Goal: Transaction & Acquisition: Purchase product/service

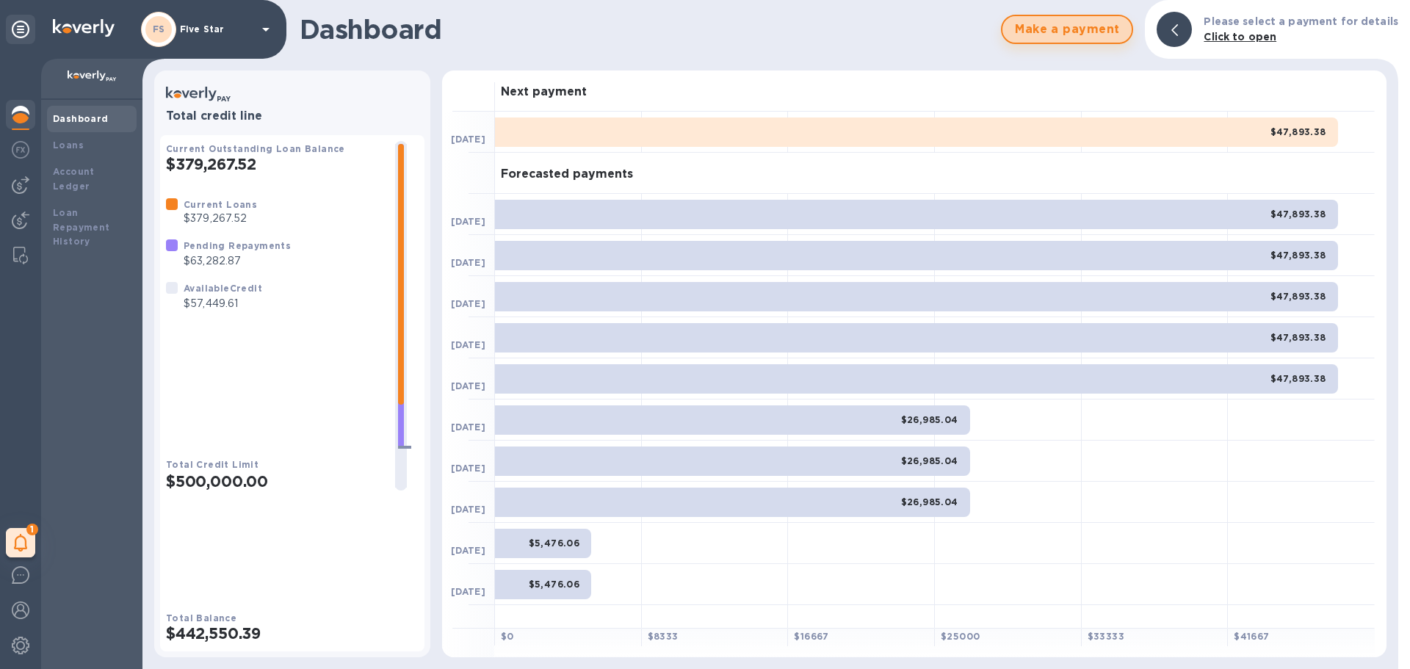
click at [1051, 34] on span "Make a payment" at bounding box center [1067, 30] width 106 height 18
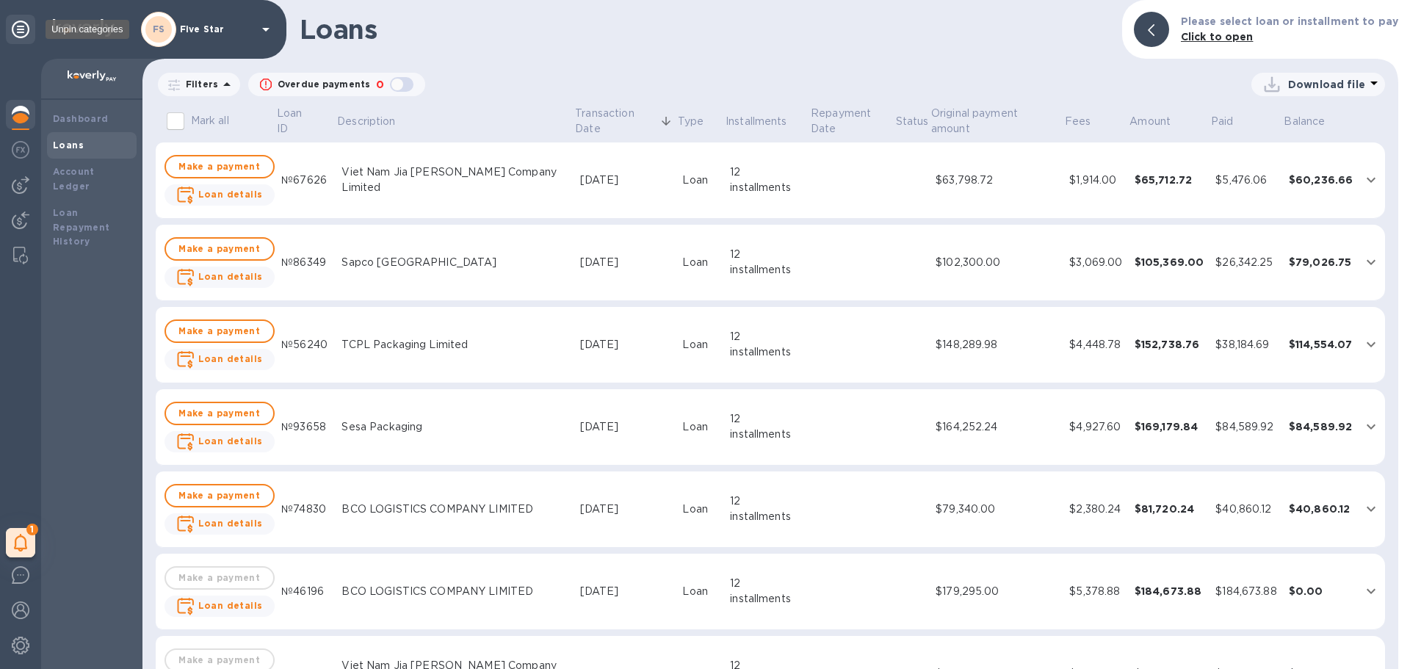
click at [22, 32] on icon at bounding box center [21, 30] width 18 height 18
click at [67, 149] on b "Bills" at bounding box center [64, 145] width 22 height 11
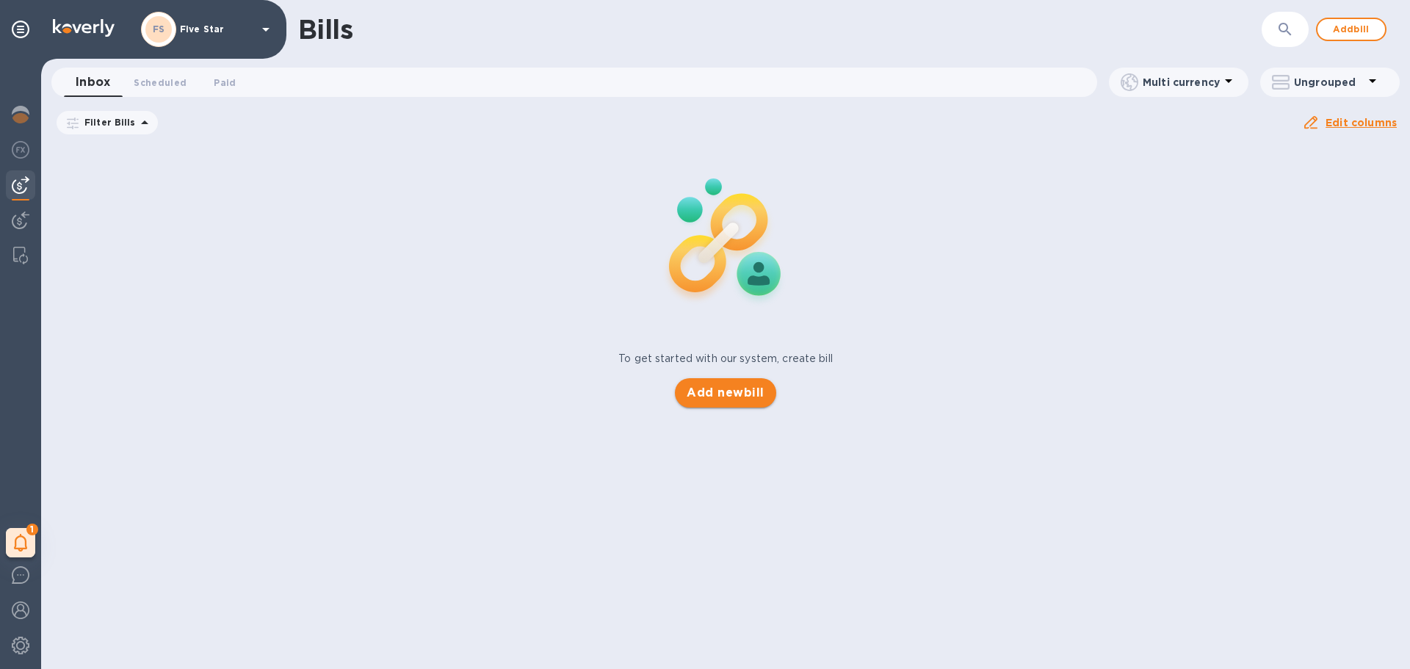
click at [737, 398] on span "Add new bill" at bounding box center [725, 393] width 77 height 18
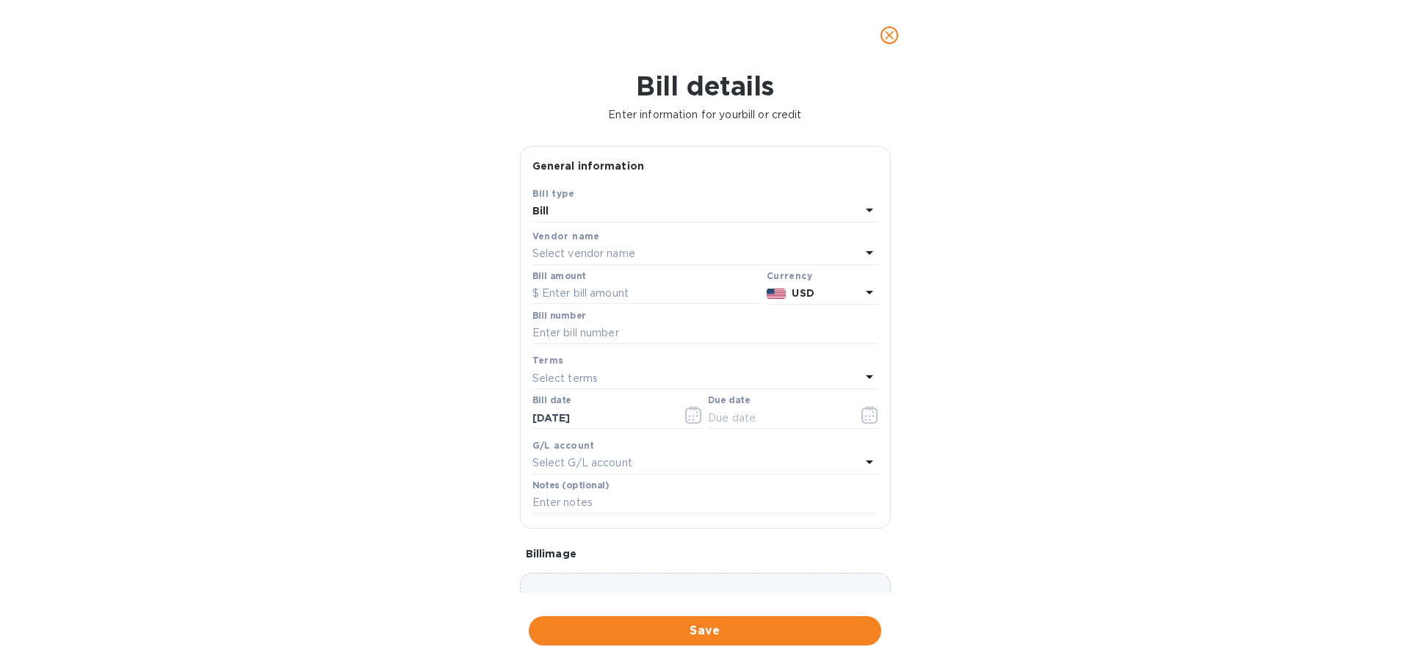
click at [568, 256] on p "Select vendor name" at bounding box center [583, 253] width 103 height 15
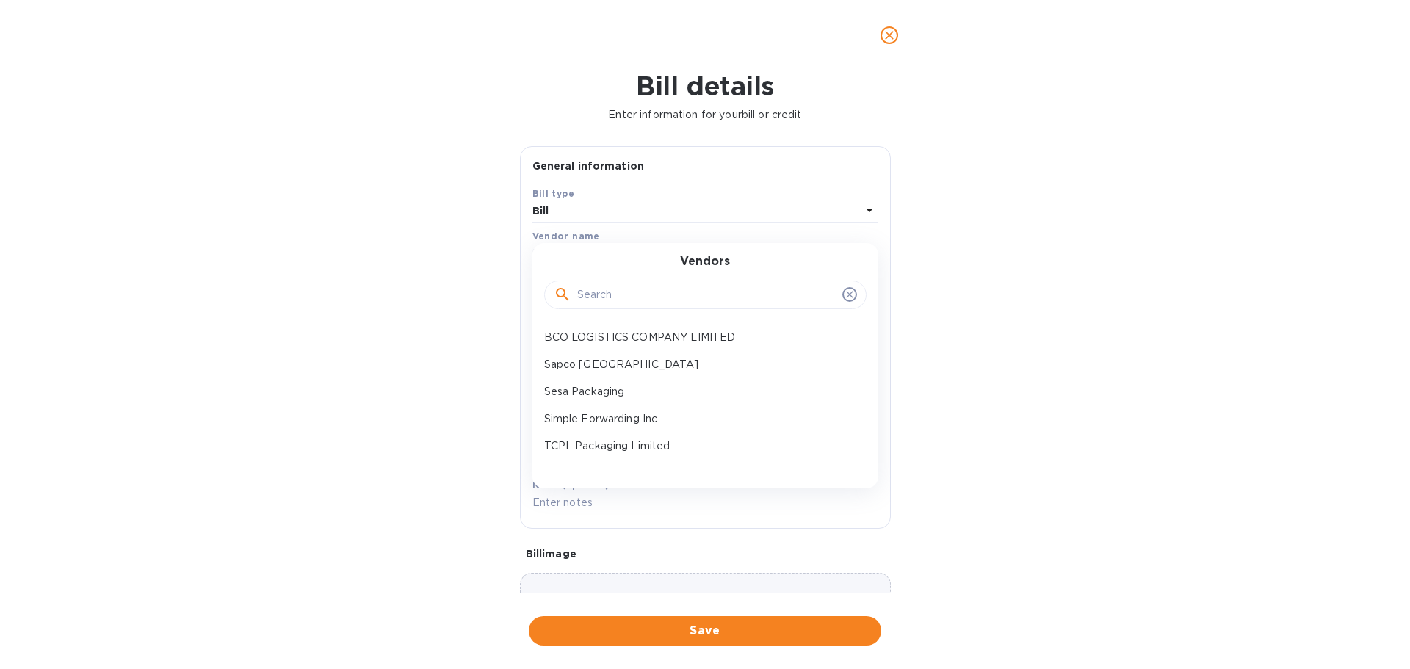
click at [600, 296] on input "text" at bounding box center [706, 295] width 259 height 22
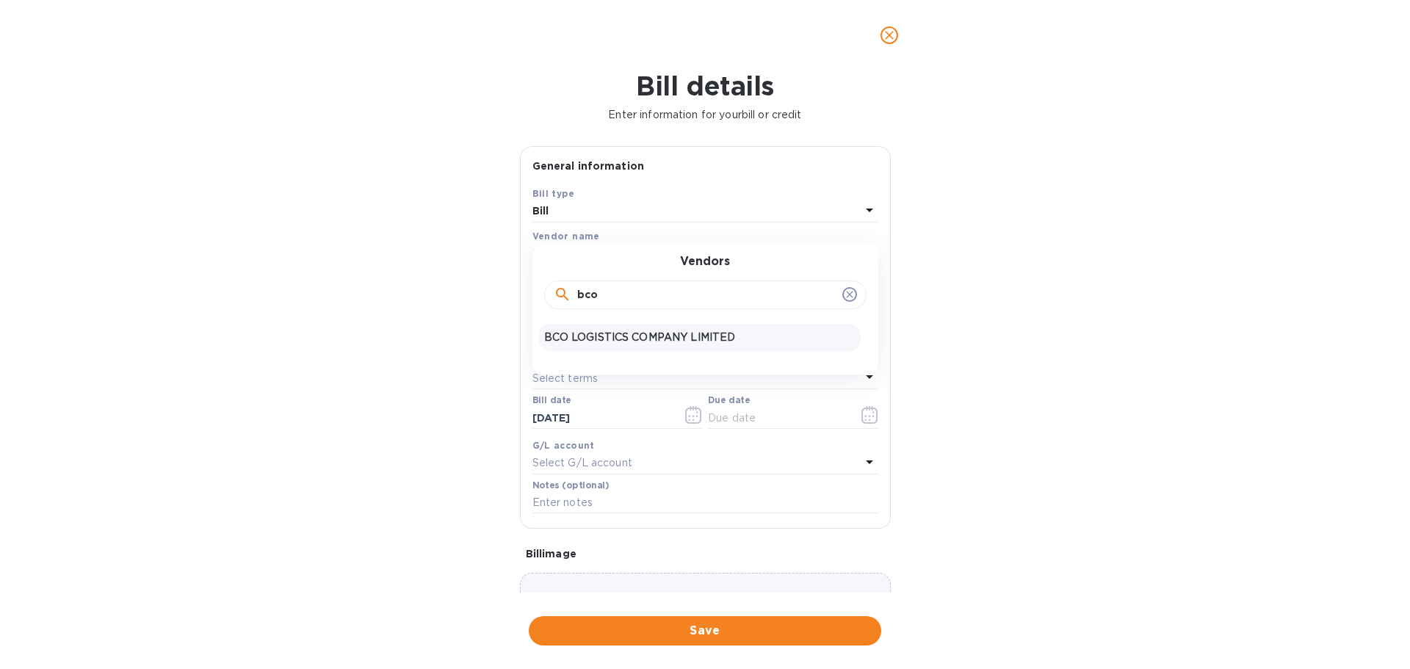
type input "bco"
click at [618, 335] on p "BCO LOGISTICS COMPANY LIMITED" at bounding box center [699, 337] width 311 height 15
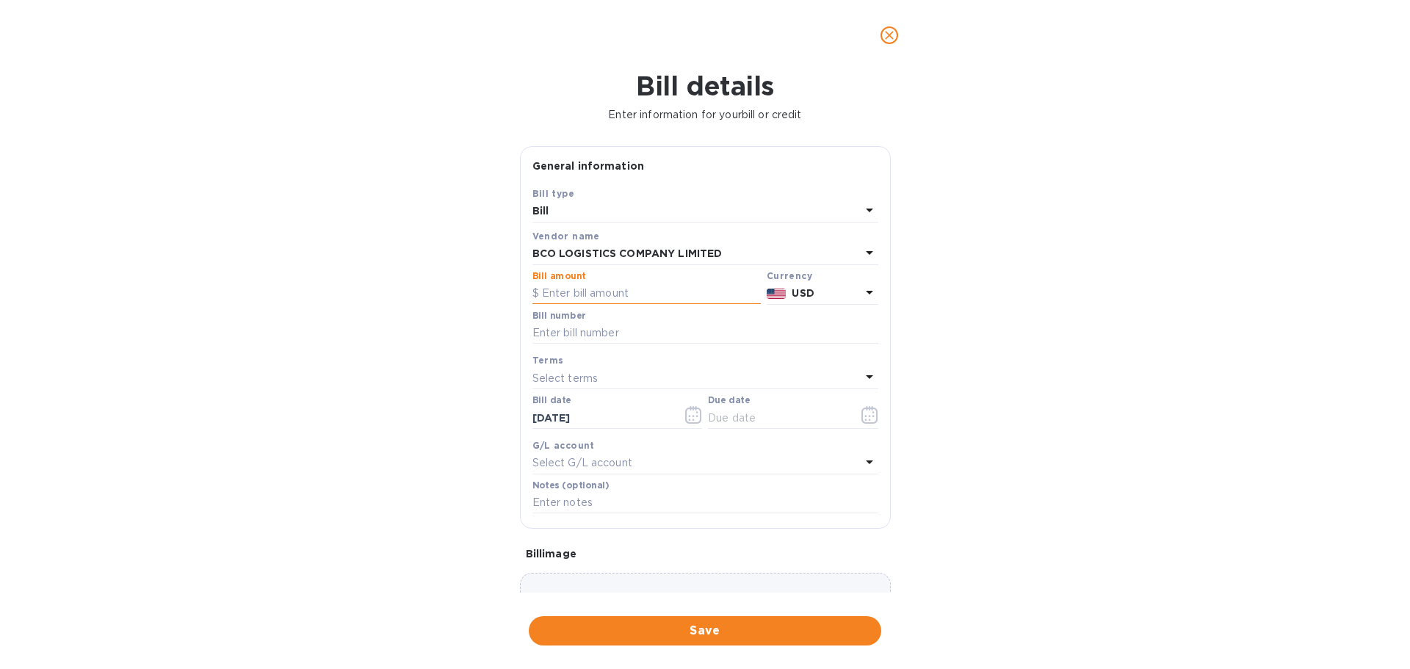
click at [568, 295] on input "text" at bounding box center [646, 294] width 228 height 22
type input "93,290"
click at [577, 332] on input "text" at bounding box center [705, 333] width 346 height 22
type input "multiple"
click at [713, 420] on input "text" at bounding box center [777, 418] width 139 height 22
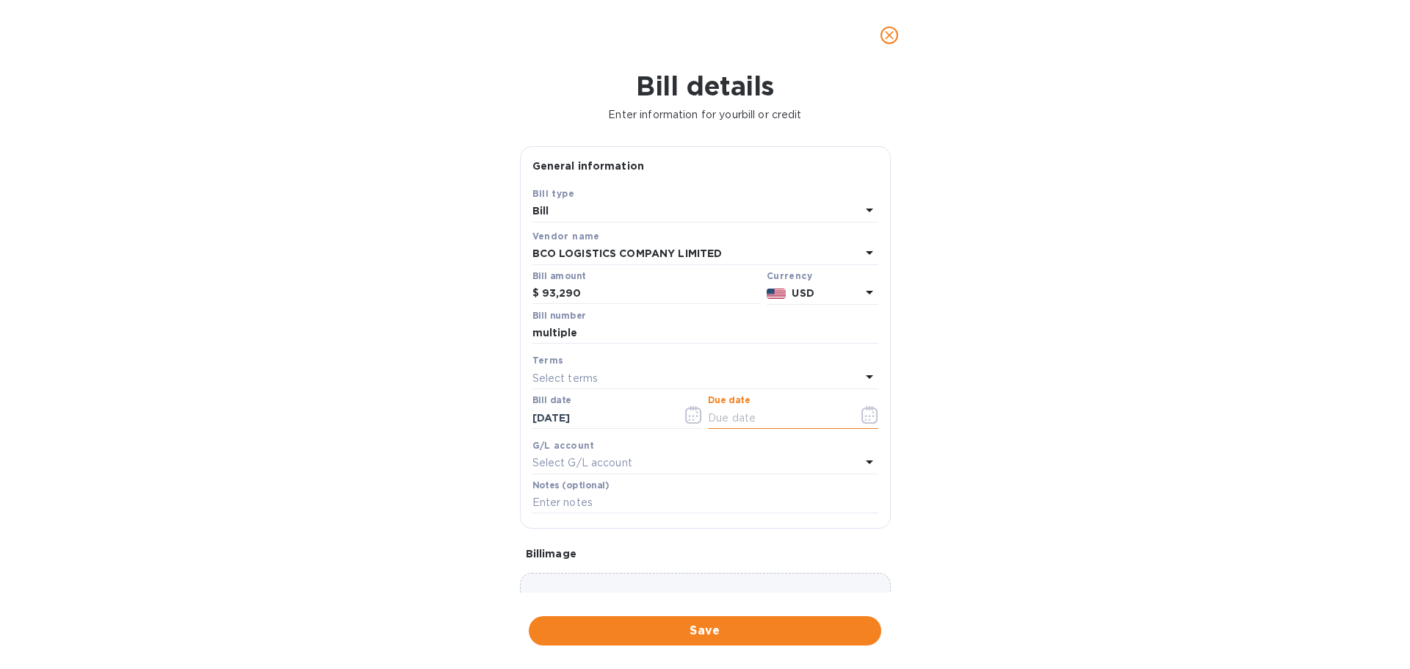
click at [861, 415] on icon "button" at bounding box center [869, 415] width 17 height 18
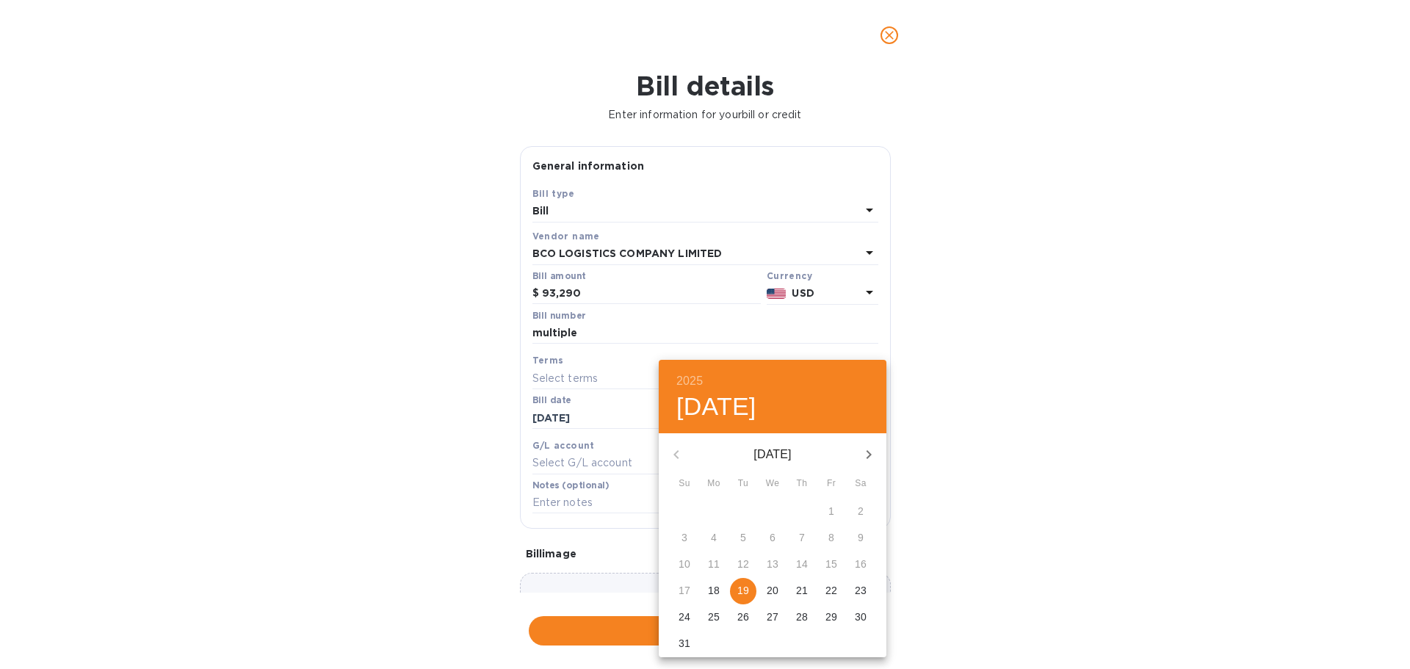
click at [737, 583] on span "19" at bounding box center [743, 590] width 26 height 15
type input "08/19/2025"
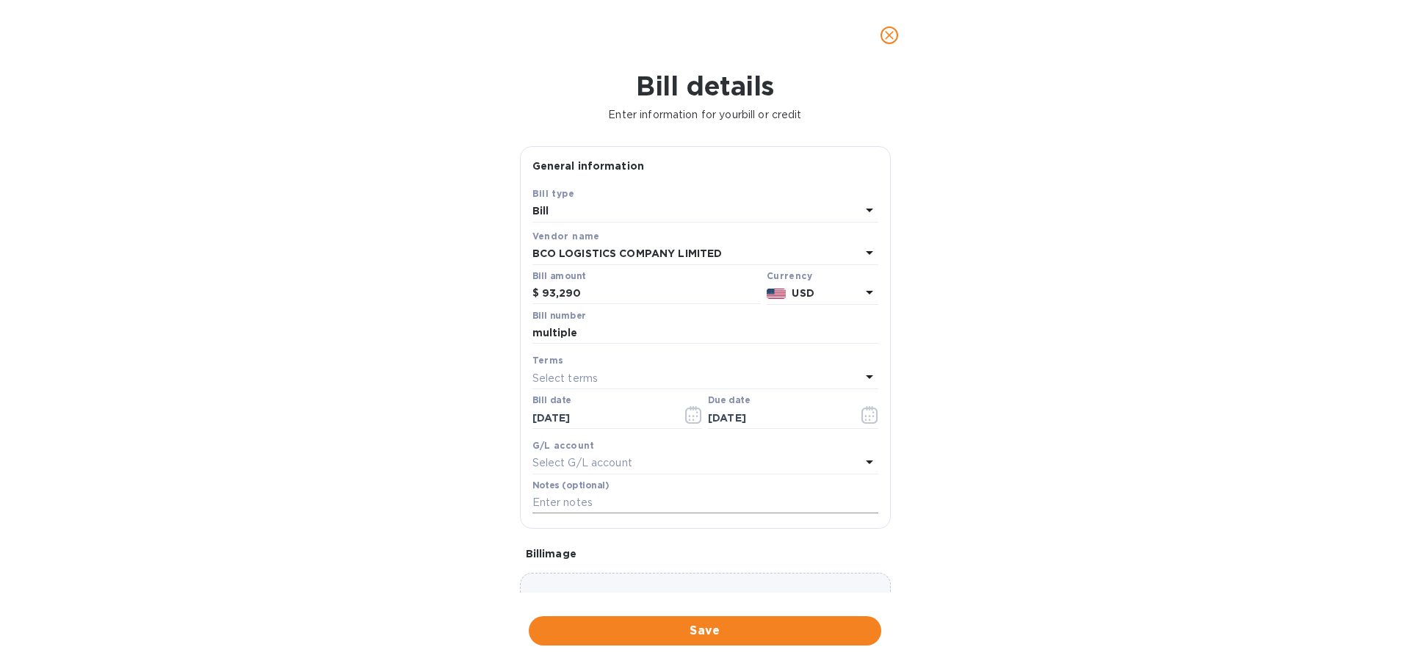
click at [555, 499] on input "text" at bounding box center [705, 503] width 346 height 22
type input "Five Star Corrugated & Display"
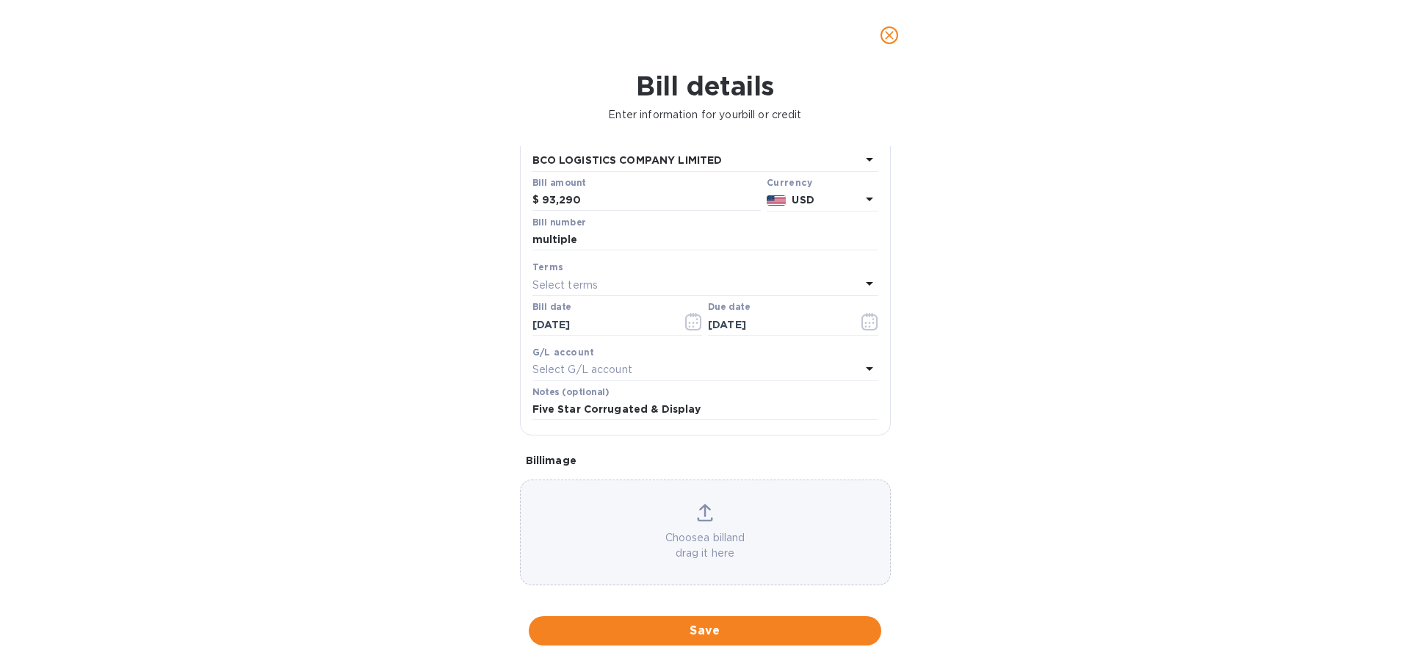
scroll to position [104, 0]
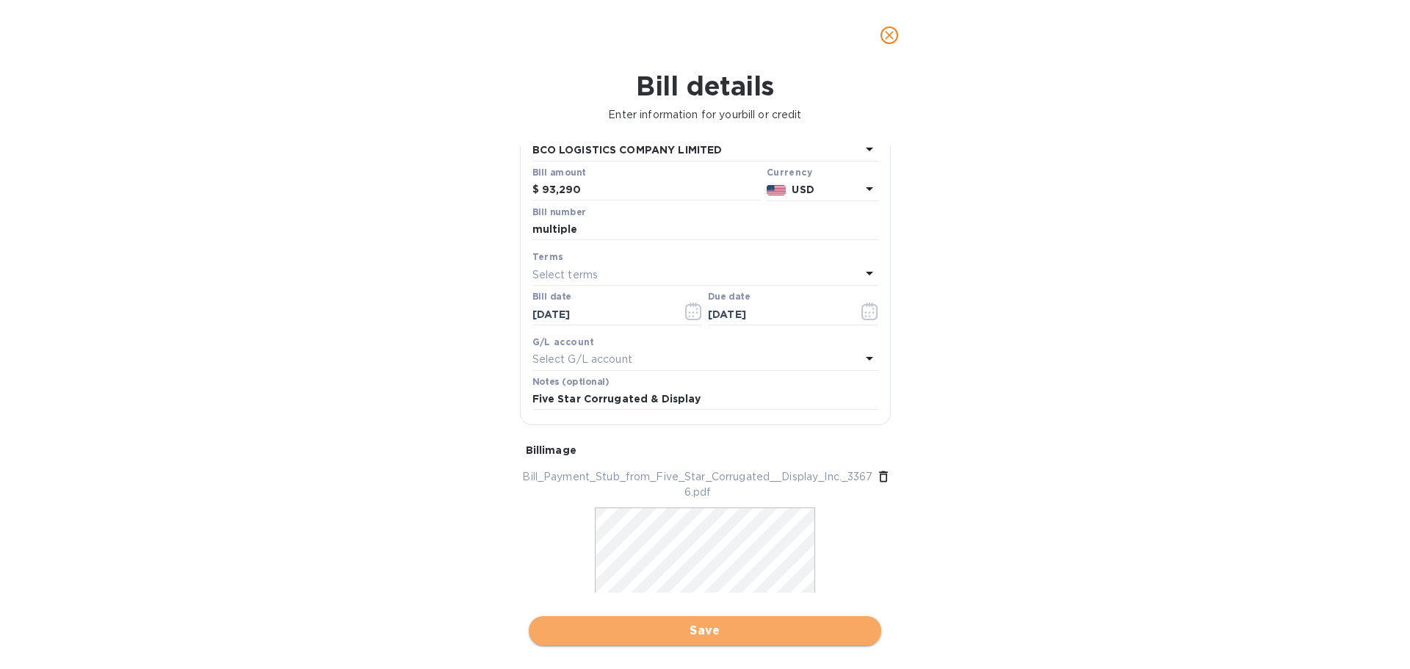
click at [687, 633] on span "Save" at bounding box center [704, 631] width 329 height 18
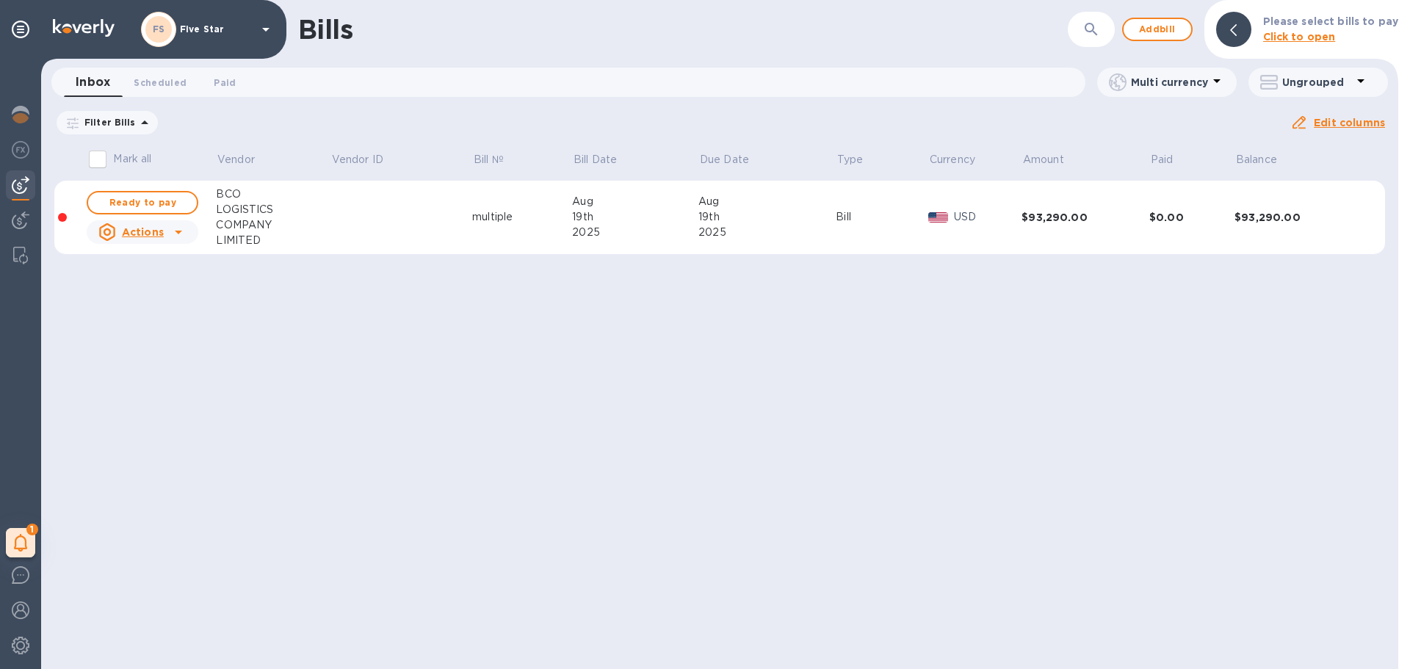
click at [60, 214] on div at bounding box center [62, 217] width 9 height 9
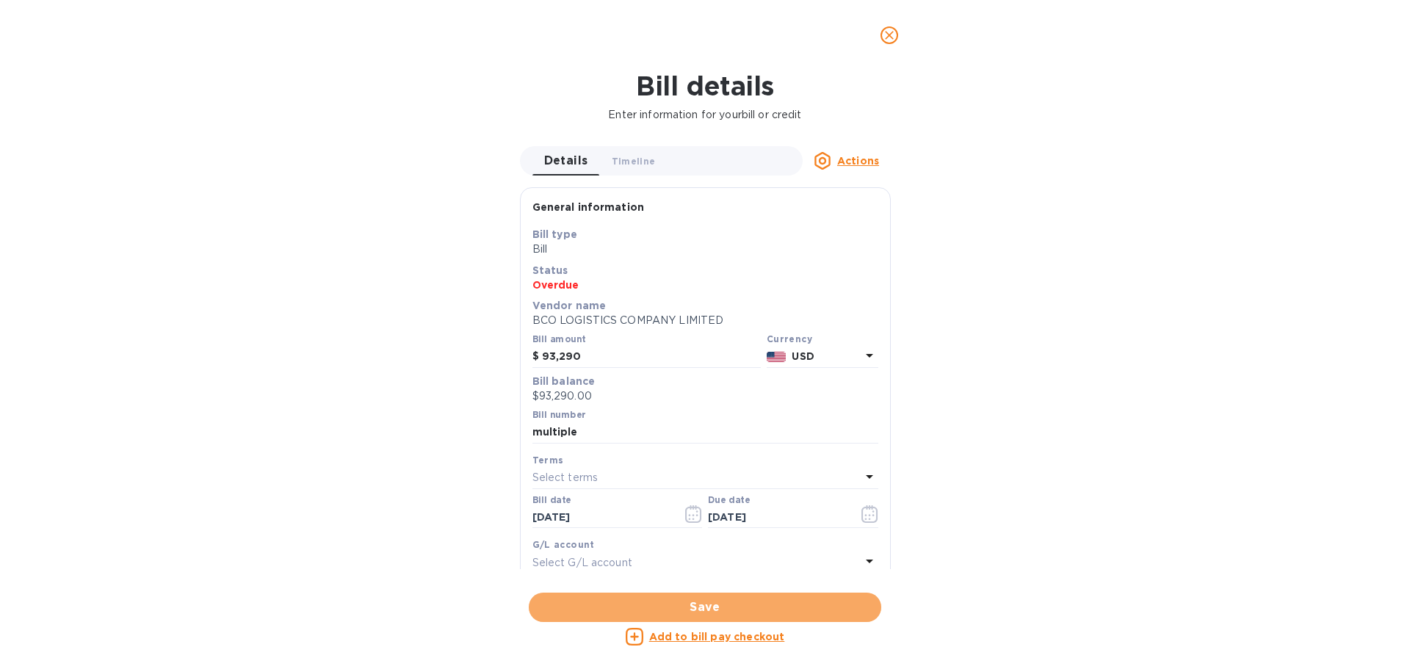
drag, startPoint x: 694, startPoint y: 609, endPoint x: 949, endPoint y: 622, distance: 255.2
click at [949, 622] on div "Bill details Enter information for your bill or credit Details 0 Timeline 0 Act…" at bounding box center [705, 369] width 1410 height 599
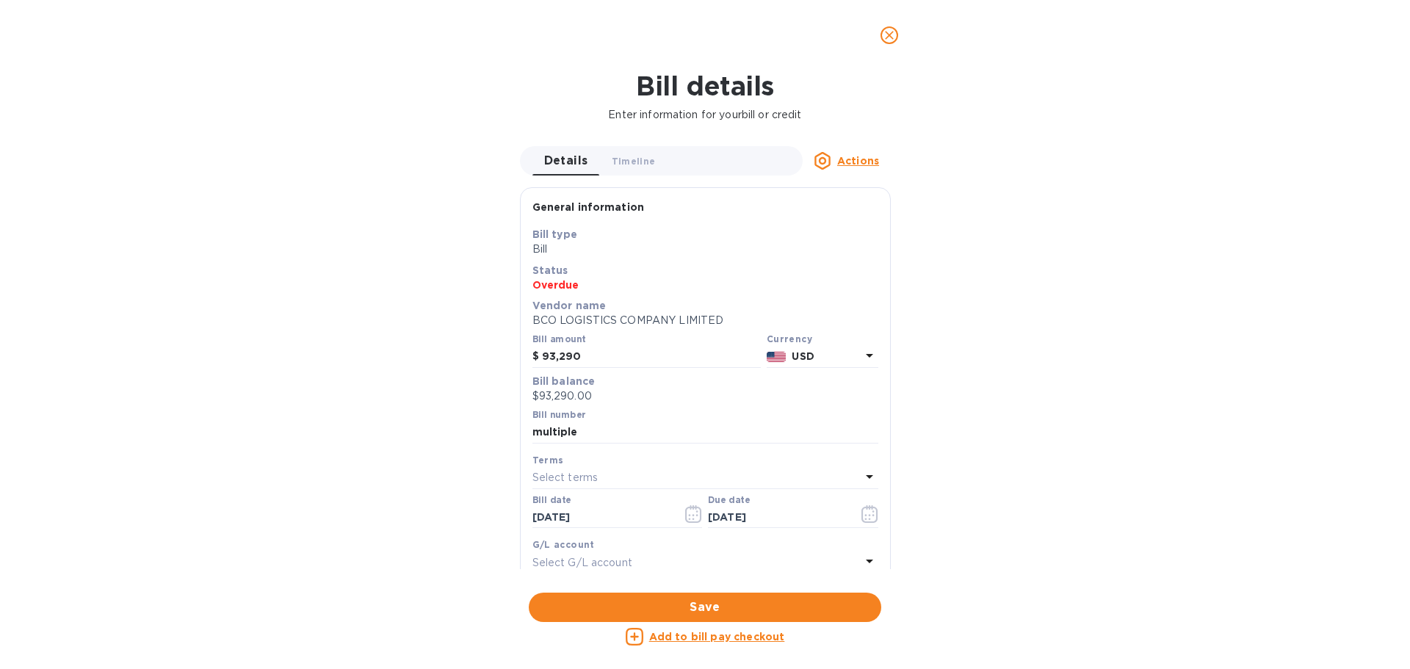
click at [738, 637] on u "Add to bill pay checkout" at bounding box center [717, 637] width 136 height 12
checkbox input "true"
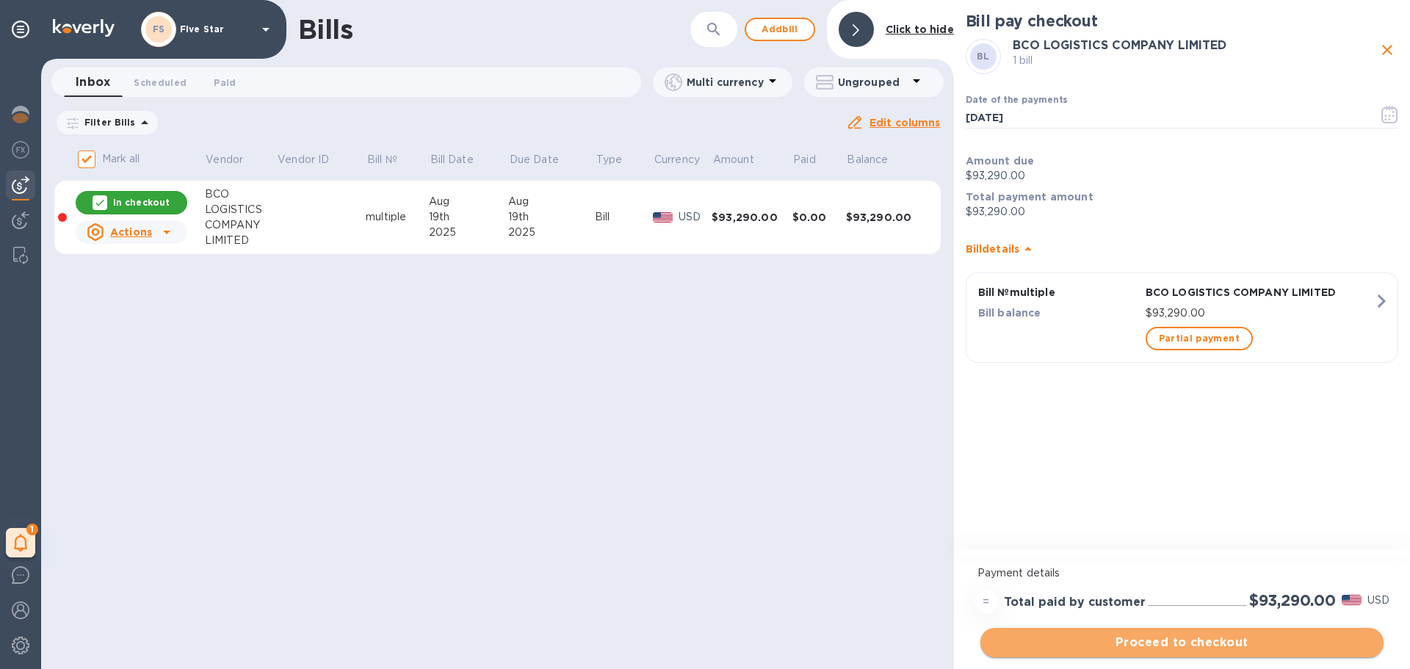
click at [1124, 648] on span "Proceed to checkout" at bounding box center [1182, 643] width 380 height 18
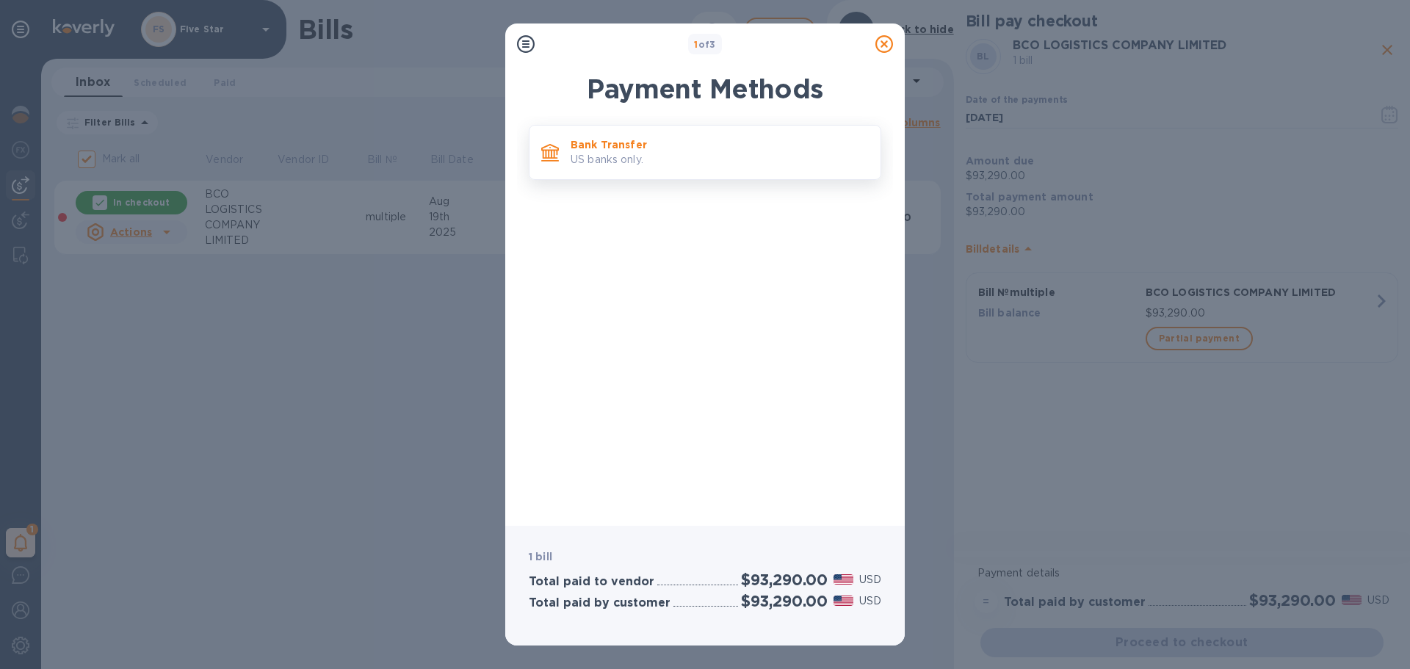
click at [640, 150] on p "Bank Transfer" at bounding box center [720, 144] width 298 height 15
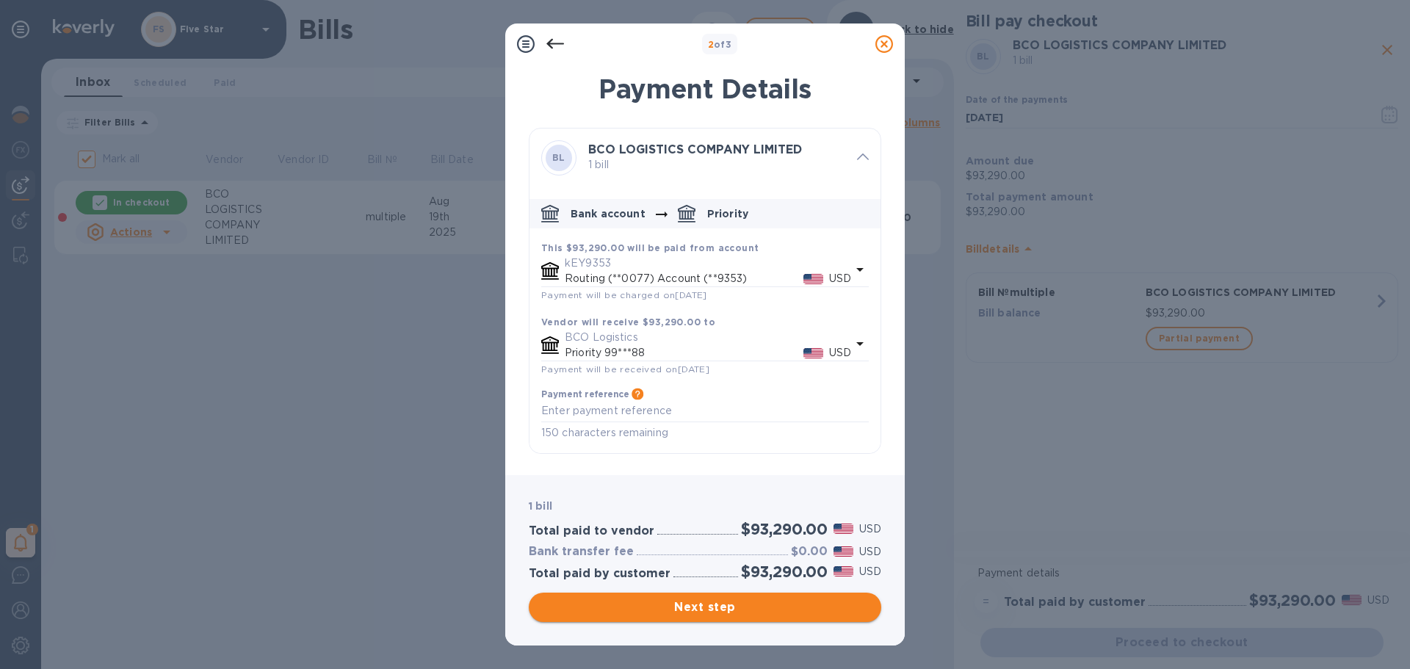
click at [733, 605] on span "Next step" at bounding box center [704, 608] width 329 height 18
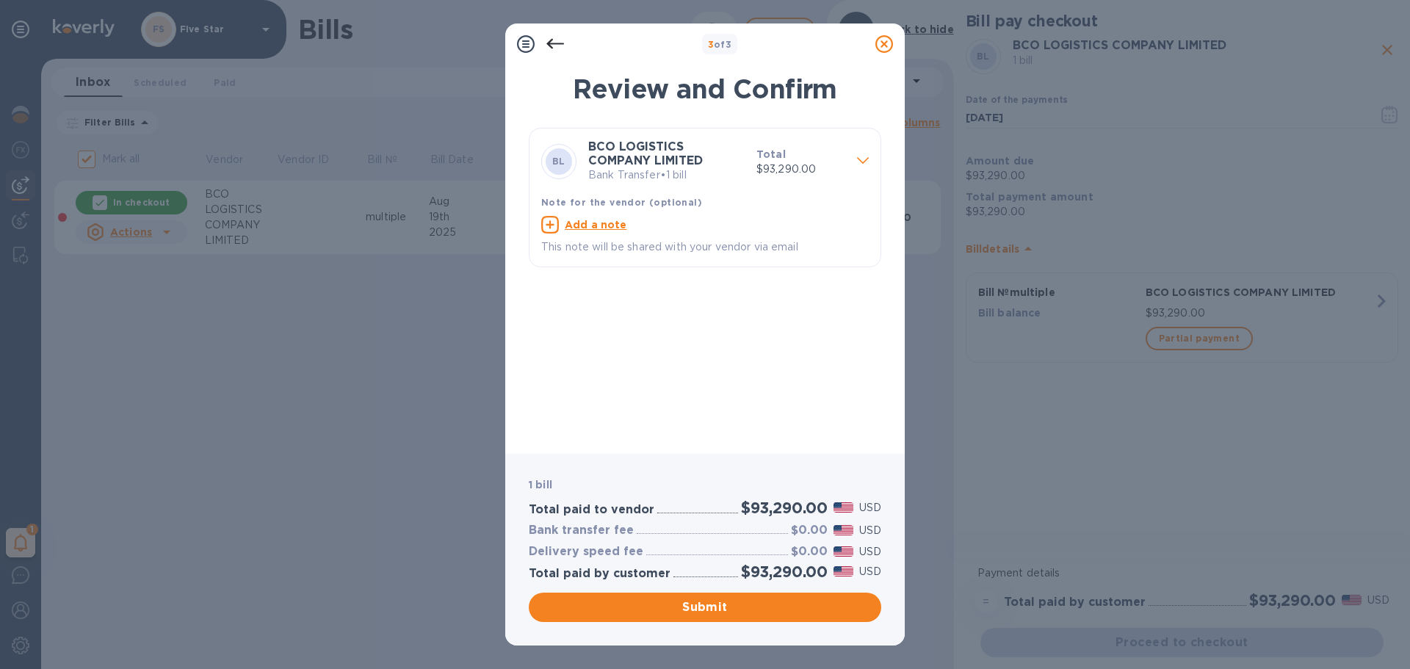
click at [552, 45] on icon at bounding box center [555, 44] width 18 height 18
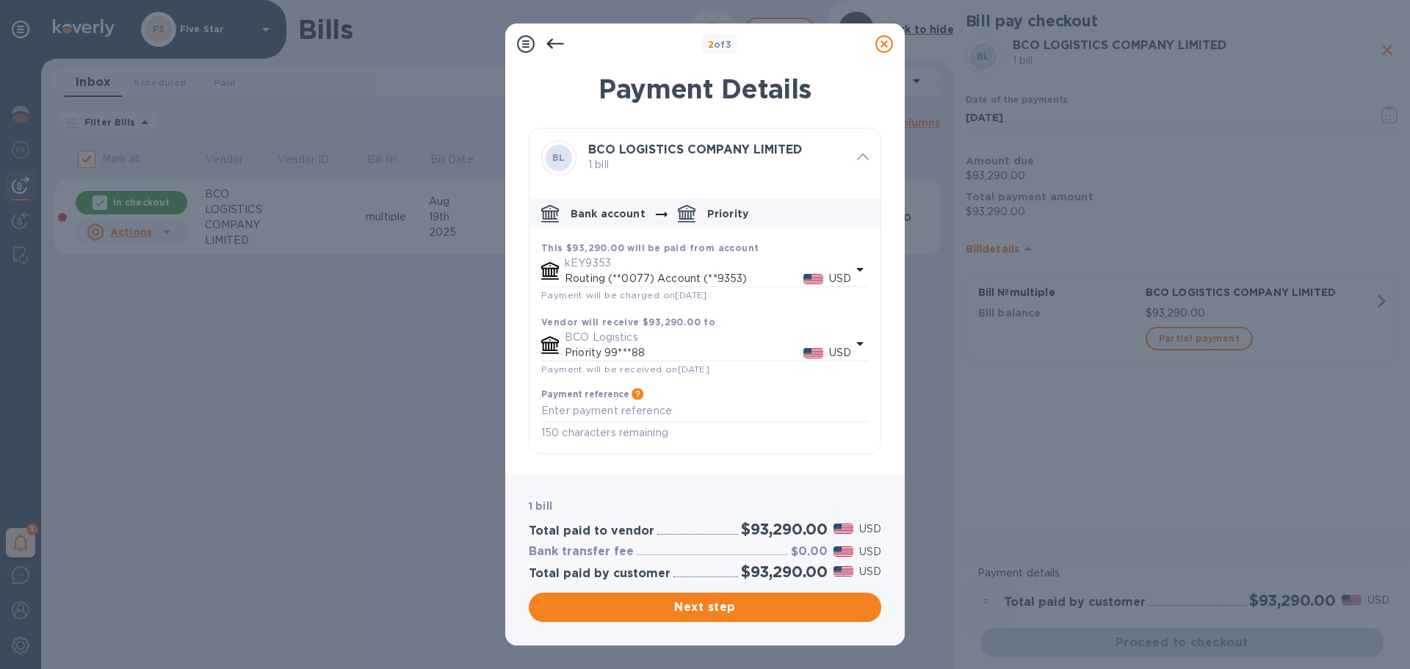
click at [552, 45] on icon at bounding box center [555, 44] width 18 height 18
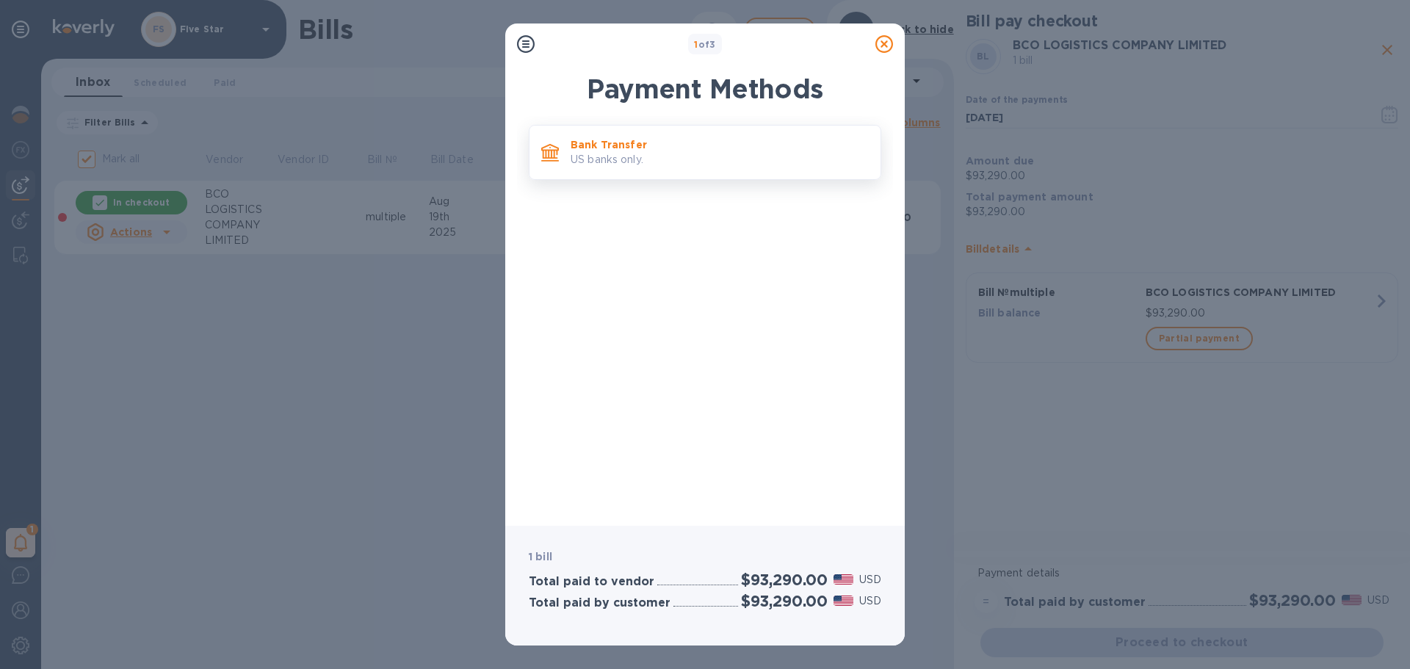
click at [634, 173] on div "Bank Transfer US banks only." at bounding box center [720, 152] width 310 height 42
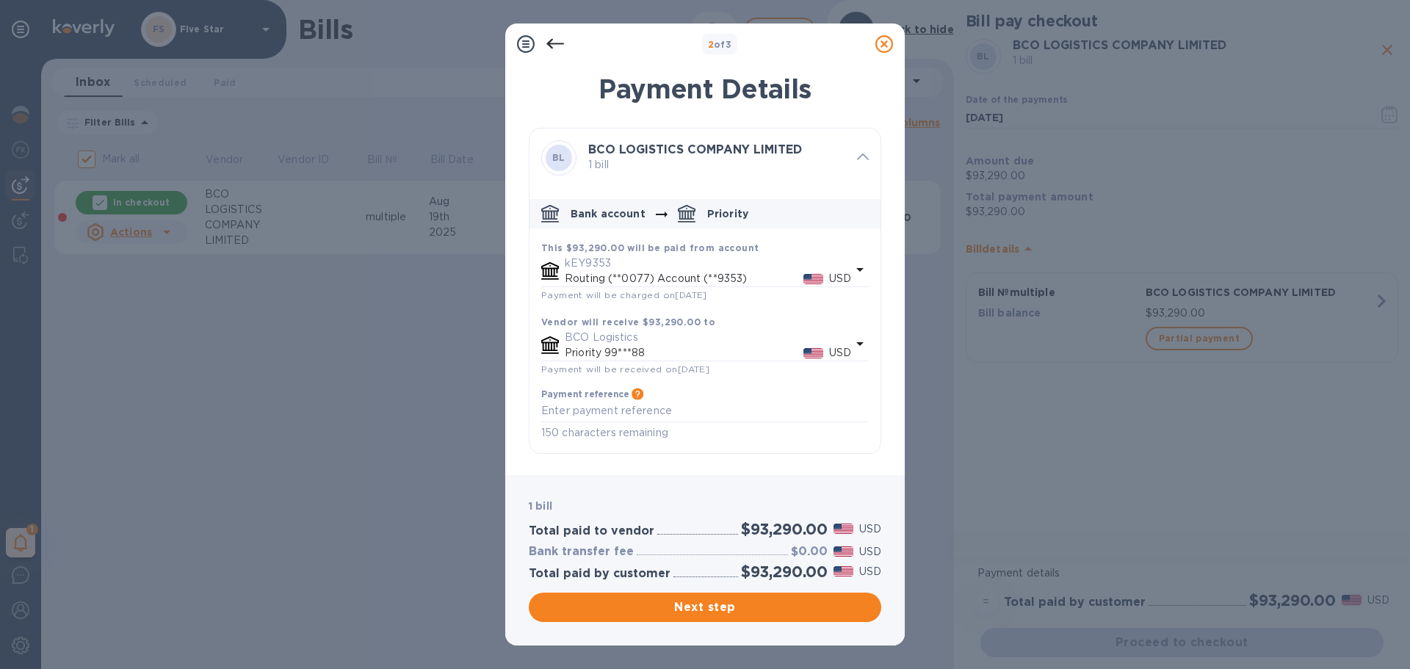
click at [856, 264] on icon "default-method" at bounding box center [860, 270] width 18 height 18
click at [548, 43] on icon at bounding box center [555, 44] width 18 height 10
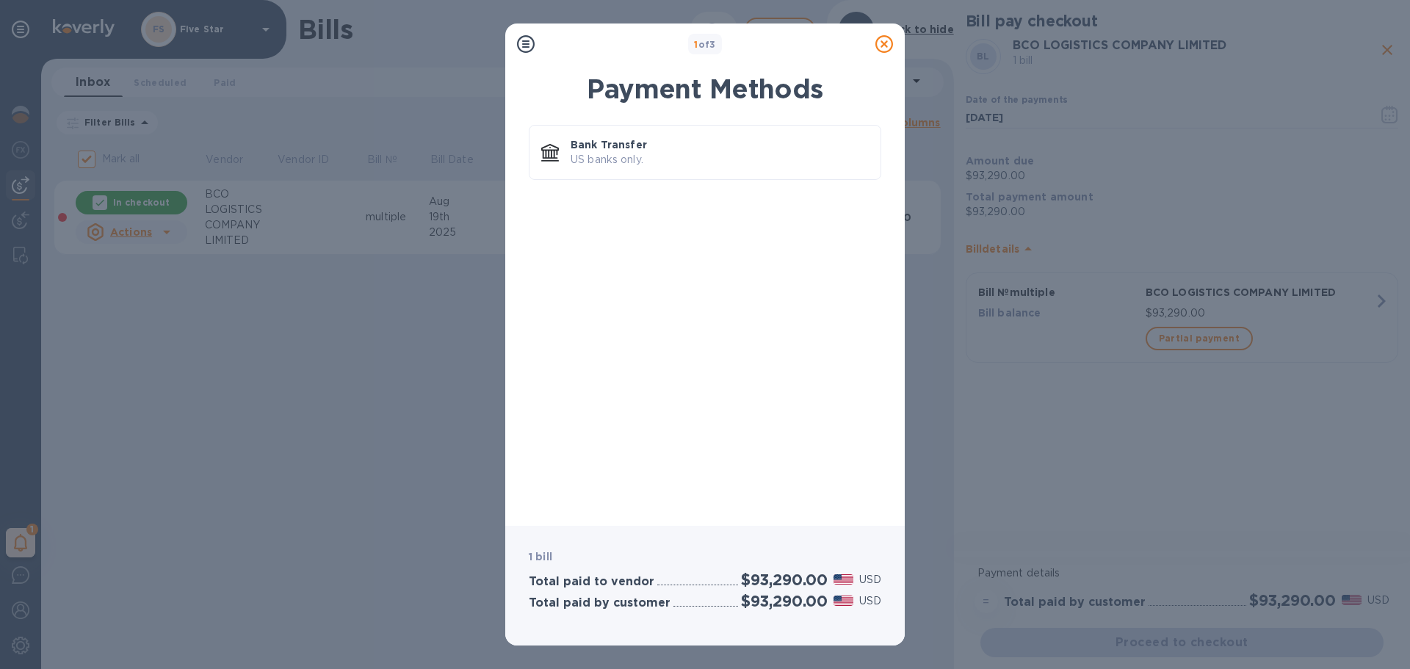
click at [889, 41] on icon at bounding box center [884, 44] width 18 height 18
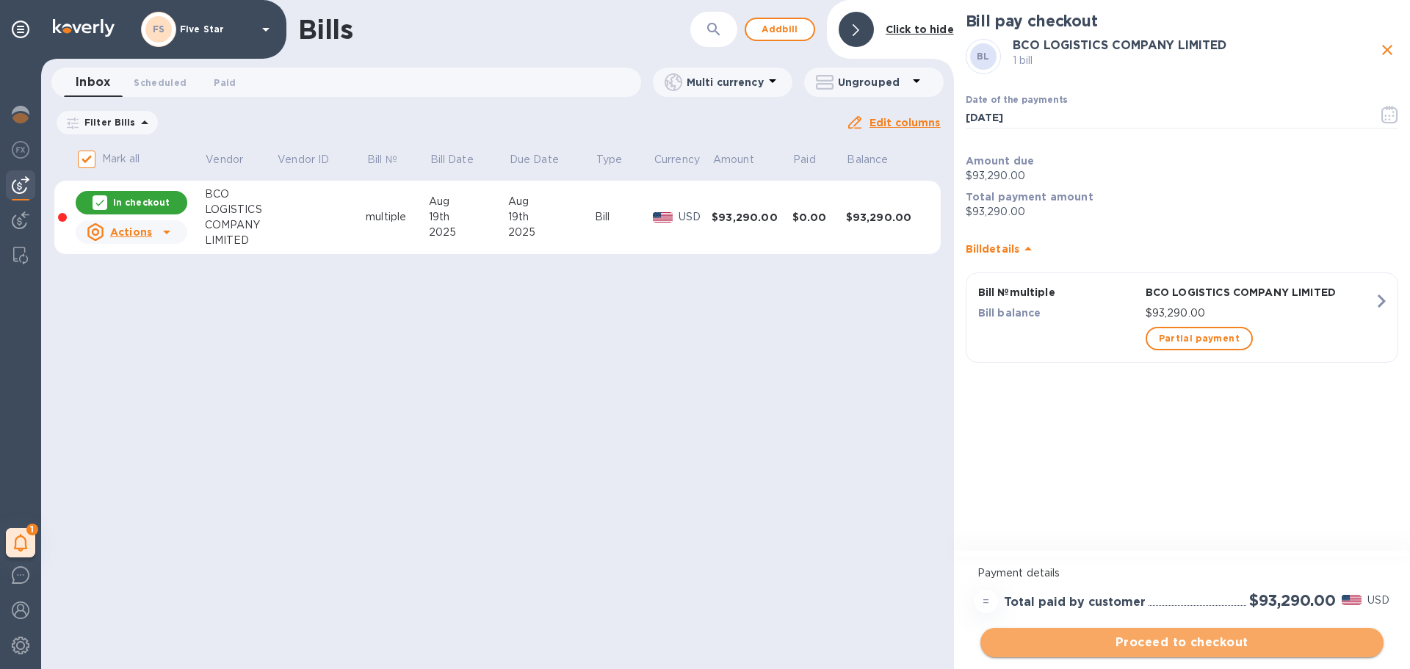
click at [1130, 651] on button "Proceed to checkout" at bounding box center [1181, 642] width 403 height 29
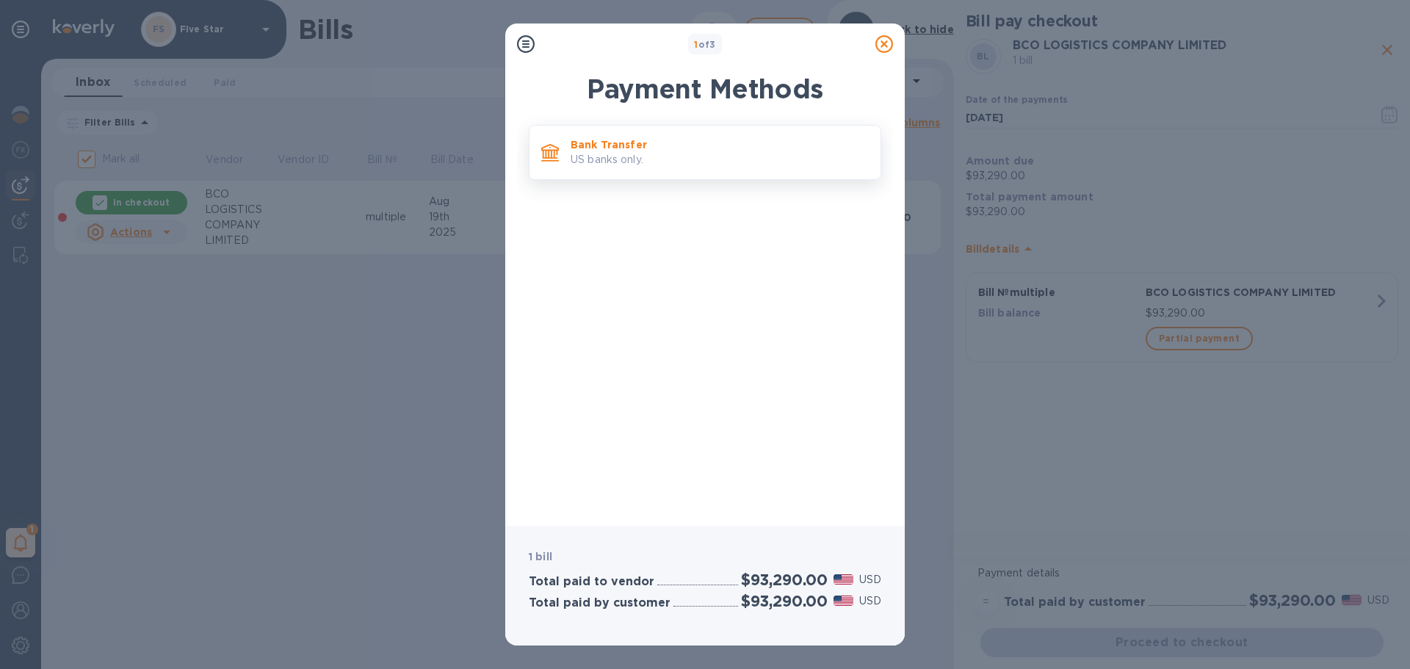
click at [657, 151] on p "Bank Transfer" at bounding box center [720, 144] width 298 height 15
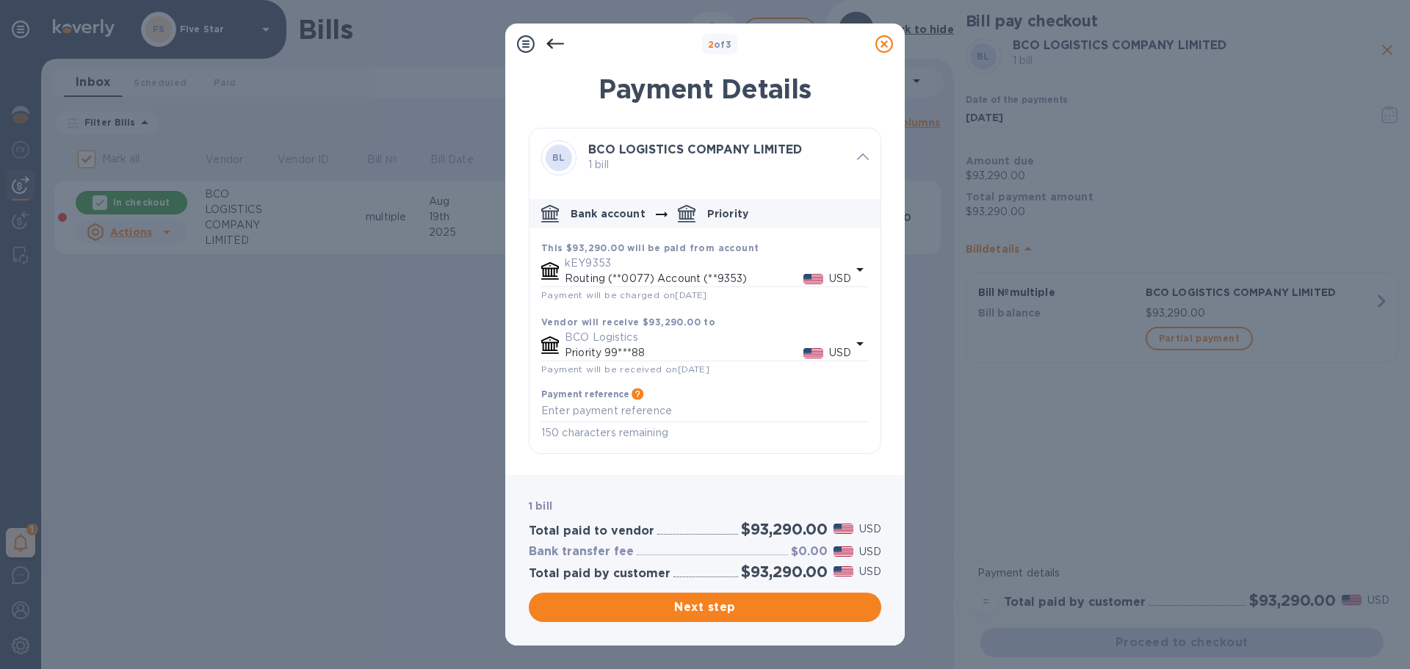
click at [548, 46] on icon at bounding box center [555, 44] width 18 height 18
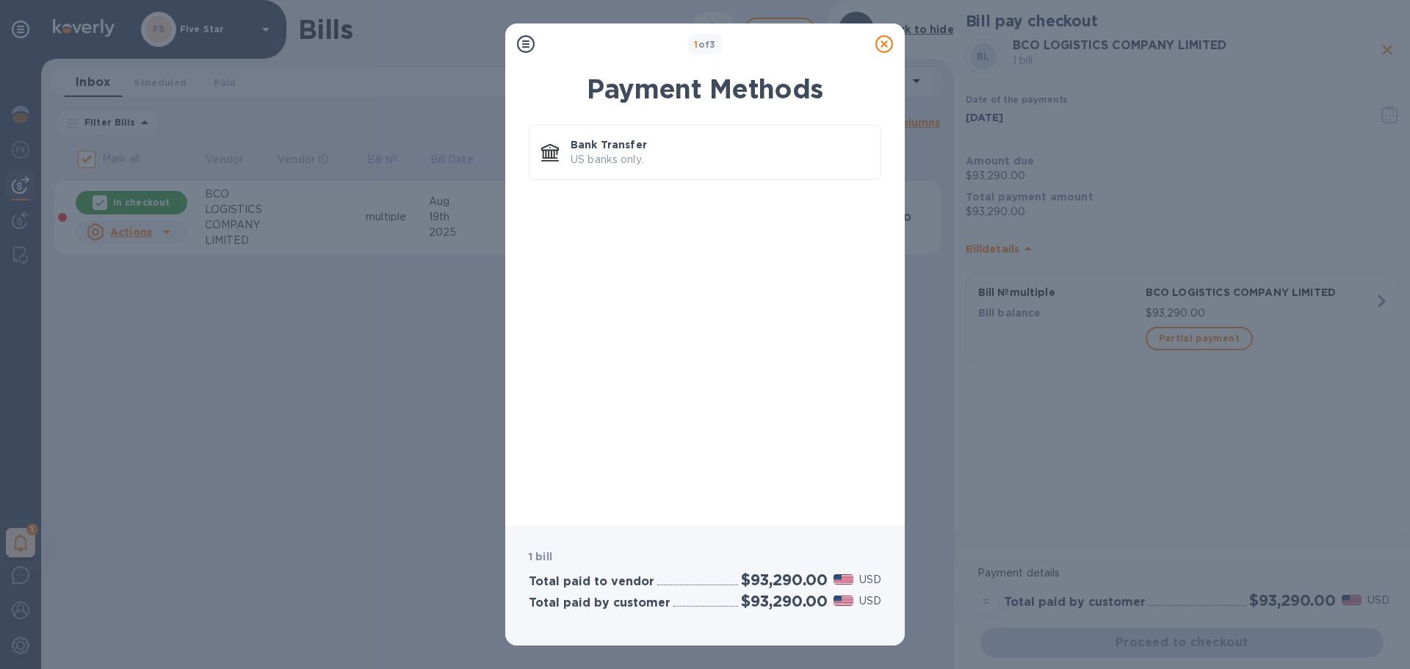
click at [881, 48] on icon at bounding box center [884, 44] width 18 height 18
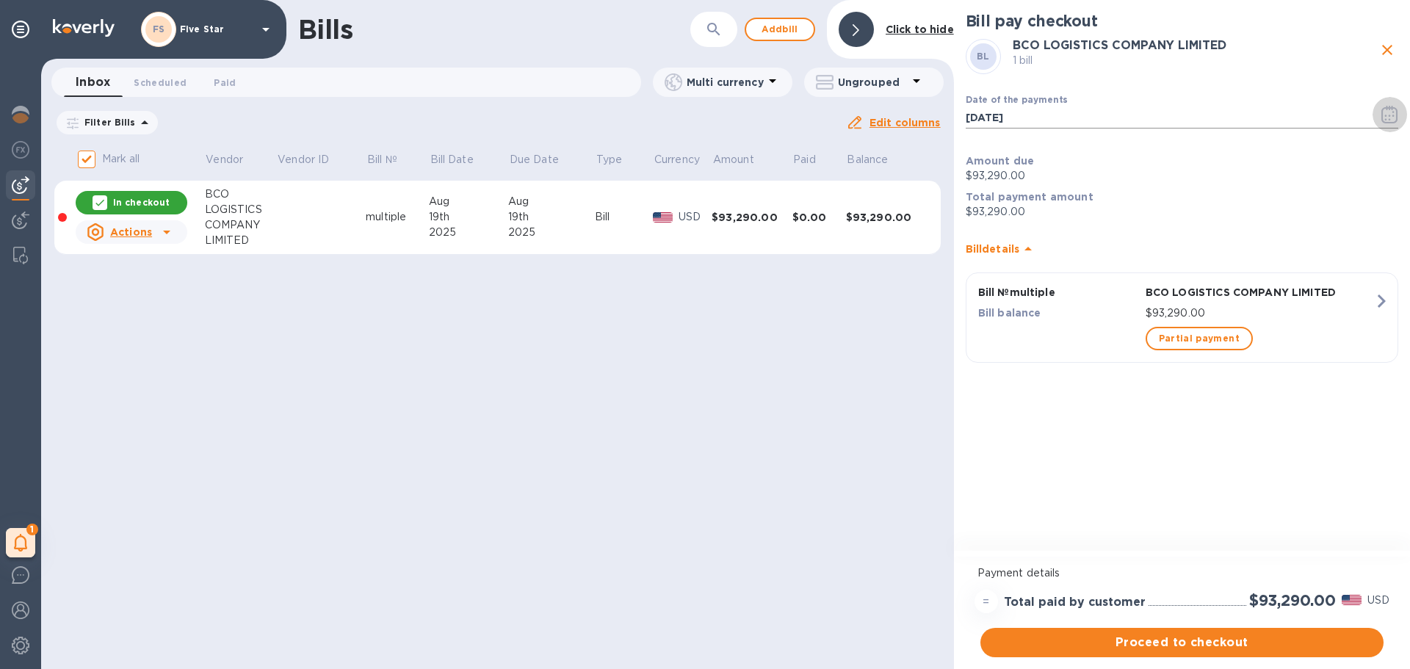
click at [1387, 116] on icon "button" at bounding box center [1389, 115] width 17 height 18
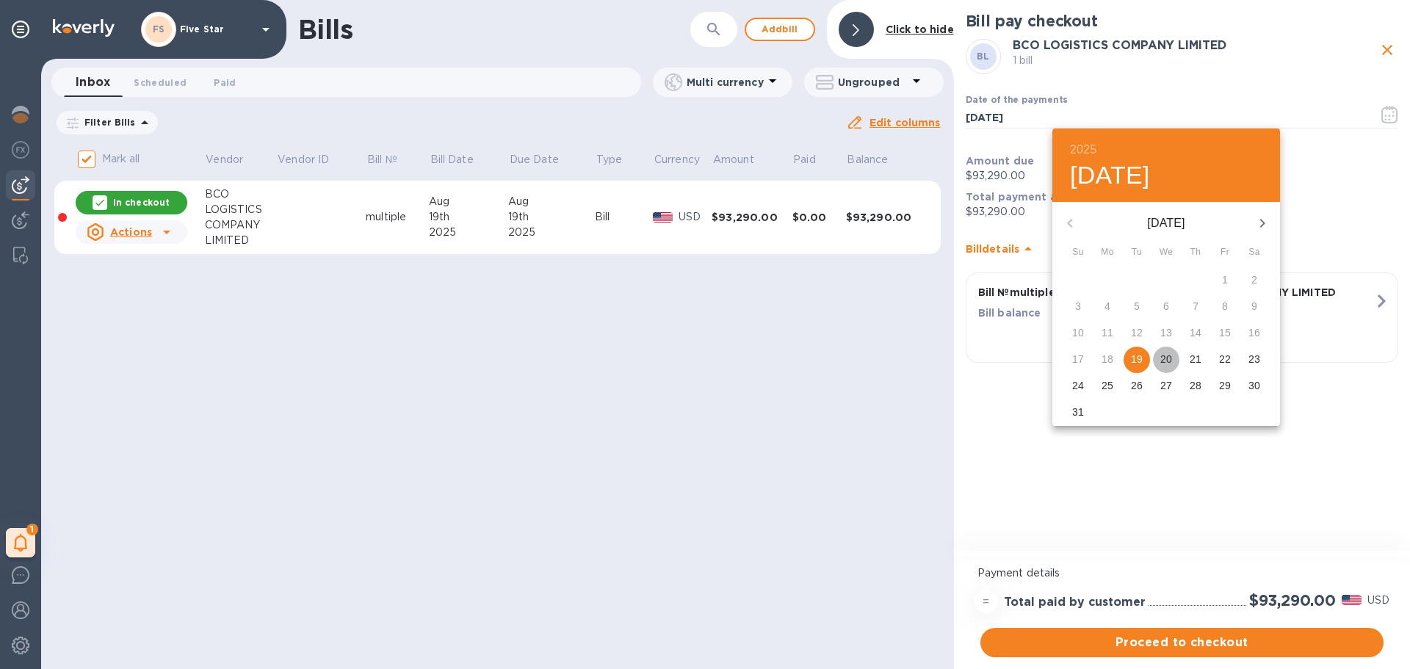
click at [1162, 355] on p "20" at bounding box center [1166, 359] width 12 height 15
type input "08/20/2025"
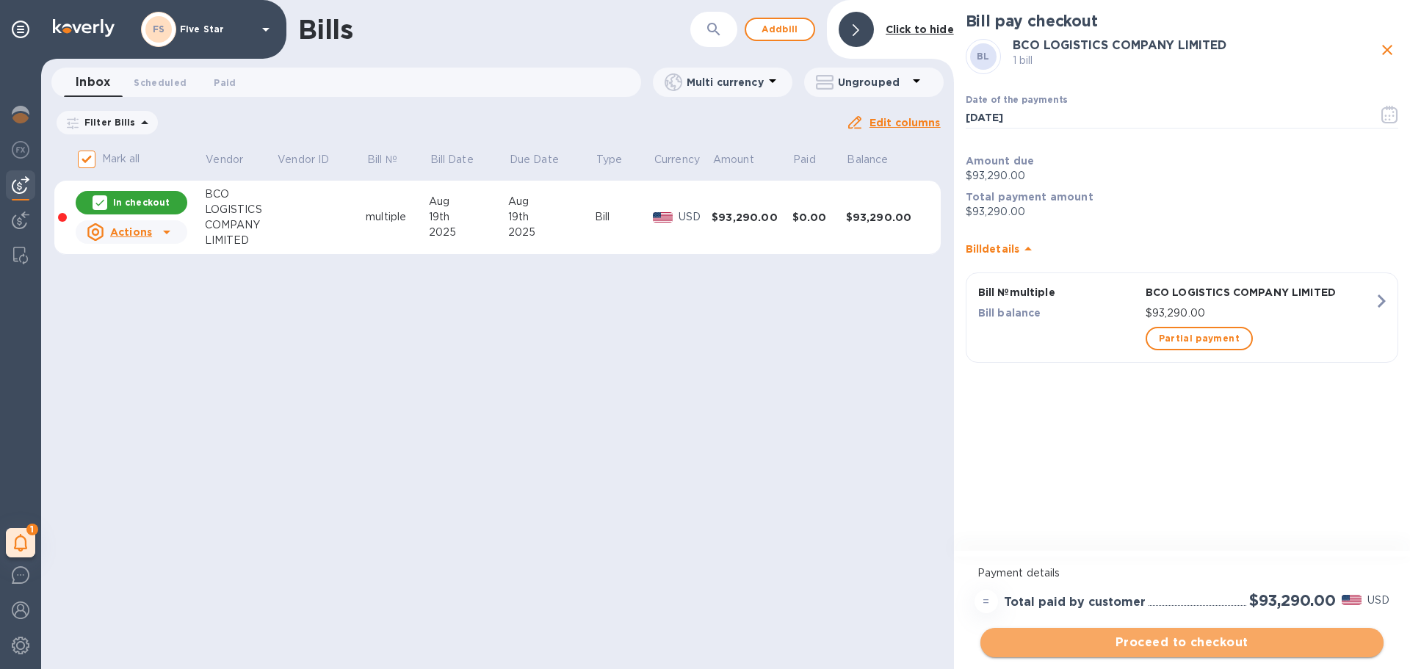
click at [1139, 634] on span "Proceed to checkout" at bounding box center [1182, 643] width 380 height 18
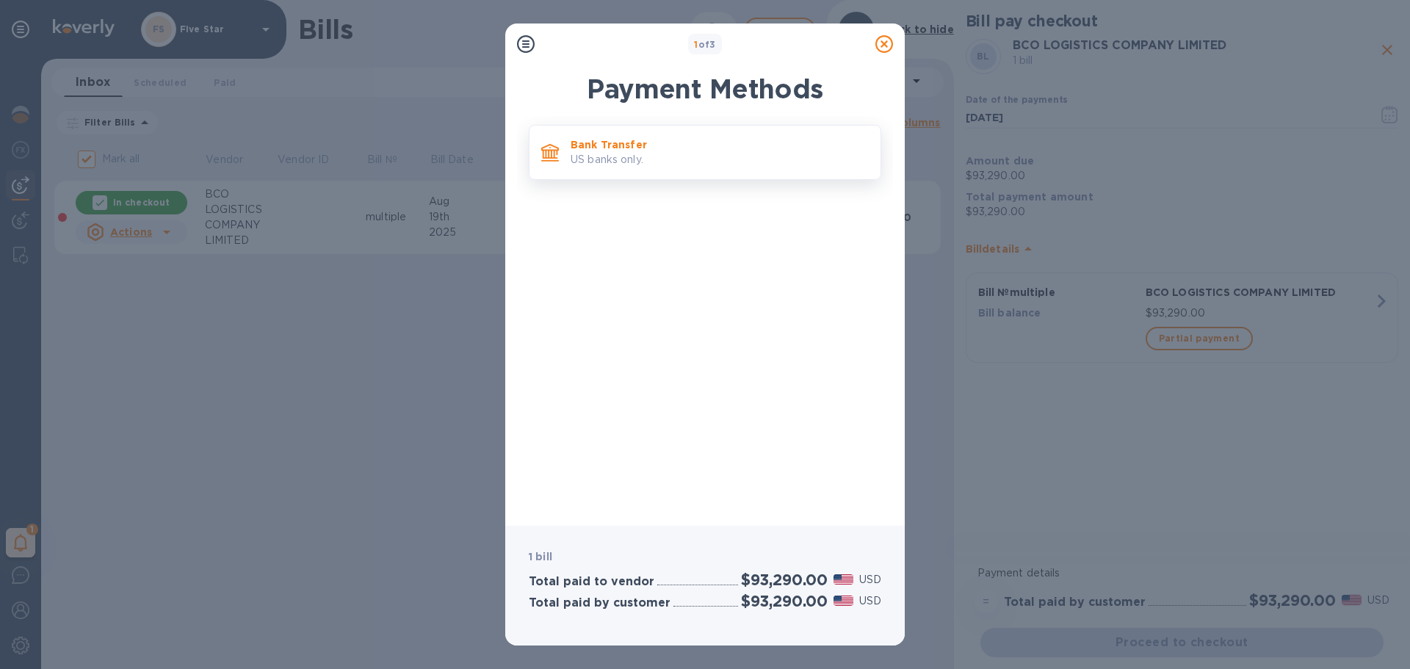
click at [693, 134] on div "Bank Transfer US banks only." at bounding box center [720, 152] width 310 height 42
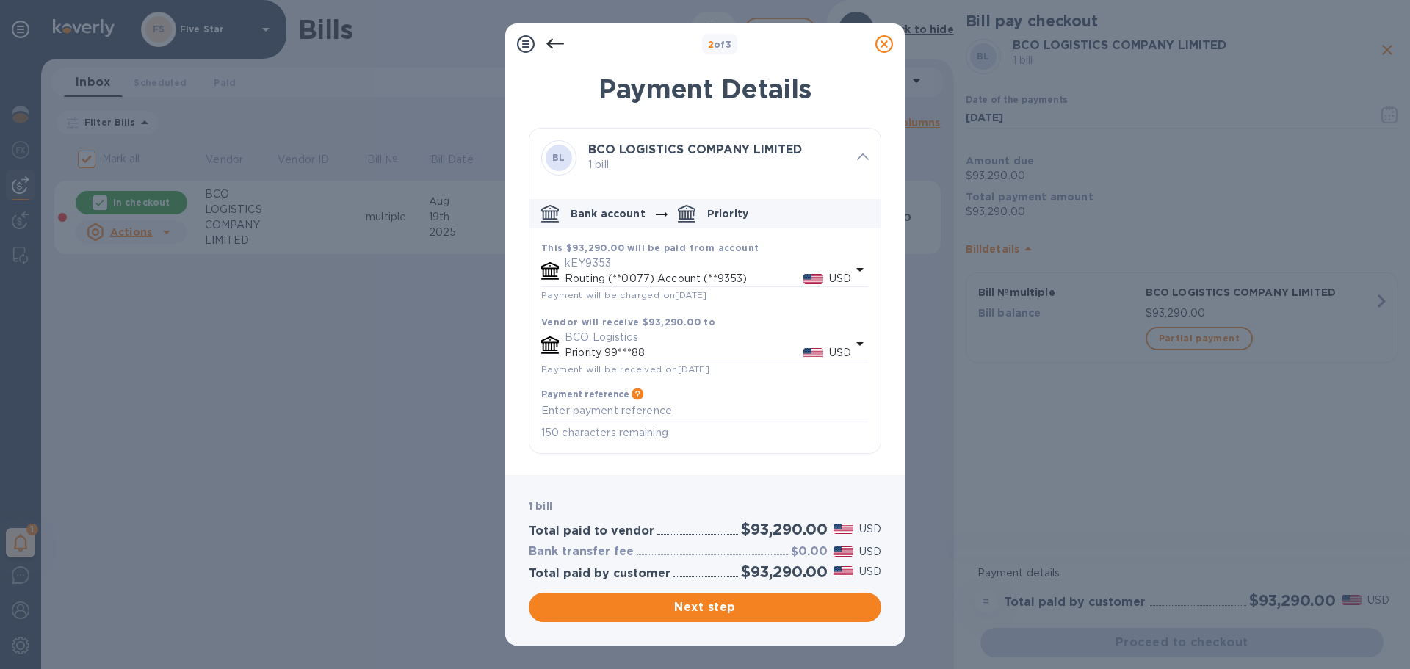
click at [885, 43] on icon at bounding box center [884, 44] width 18 height 18
